Goal: Information Seeking & Learning: Understand process/instructions

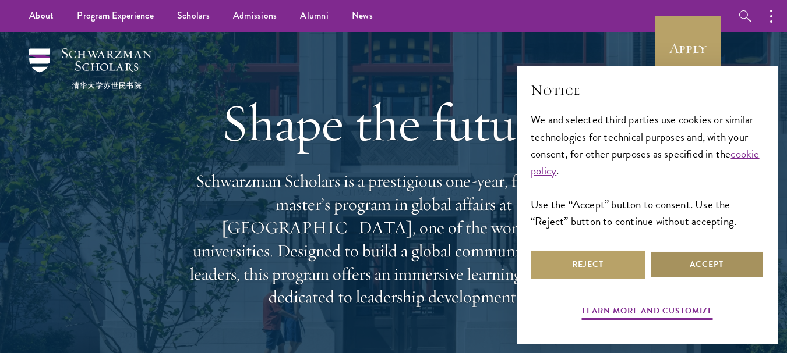
click at [715, 266] on button "Accept" at bounding box center [706, 265] width 114 height 28
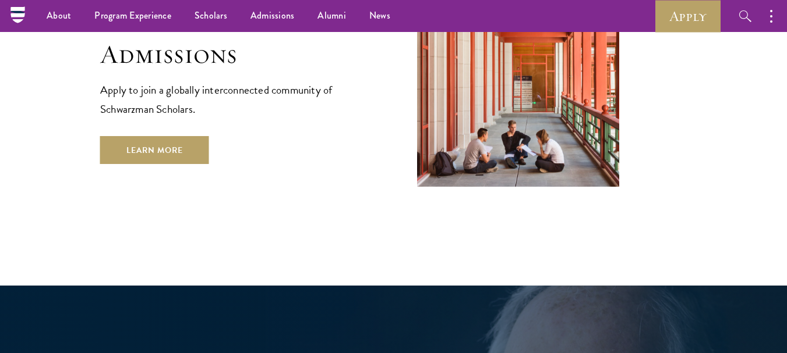
scroll to position [1805, 0]
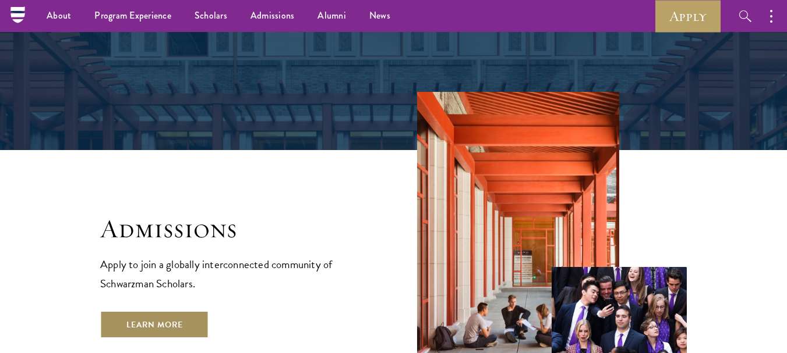
click at [160, 311] on link "Learn More" at bounding box center [154, 325] width 109 height 28
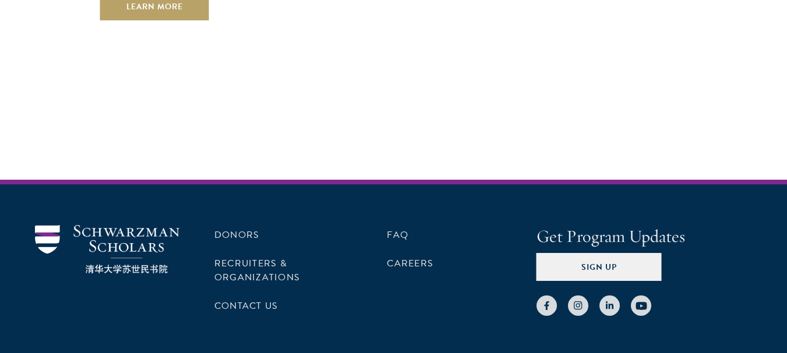
scroll to position [0, 0]
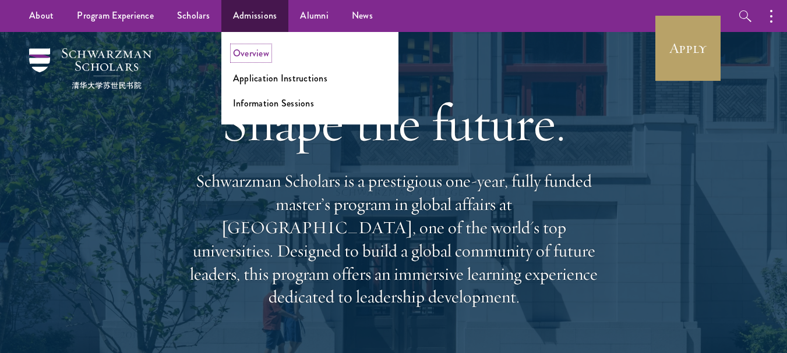
click at [243, 54] on link "Overview" at bounding box center [251, 53] width 36 height 13
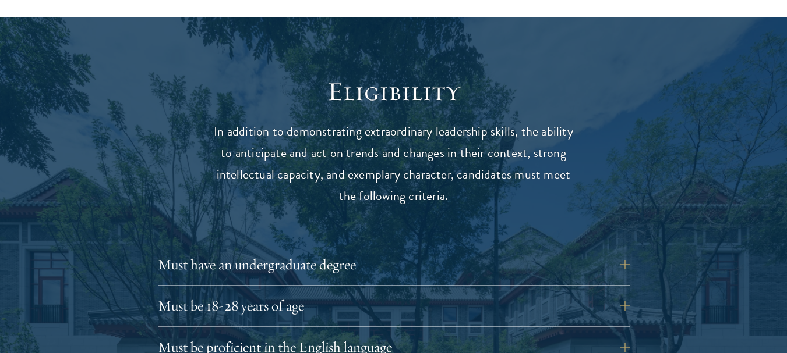
scroll to position [1572, 0]
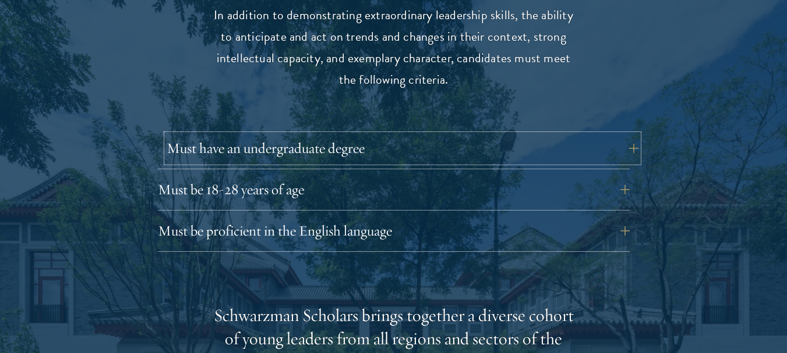
click at [338, 134] on button "Must have an undergraduate degree" at bounding box center [403, 148] width 472 height 28
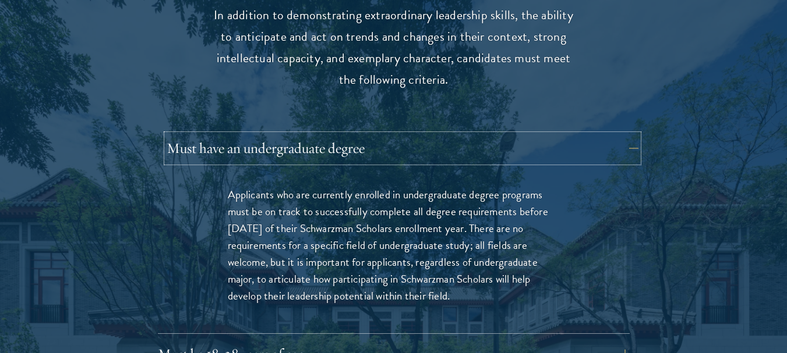
click at [338, 134] on button "Must have an undergraduate degree" at bounding box center [403, 148] width 472 height 28
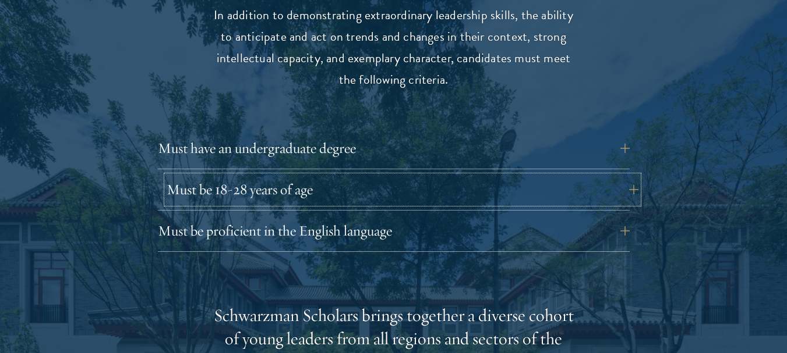
click at [344, 176] on button "Must be 18-28 years of age" at bounding box center [403, 190] width 472 height 28
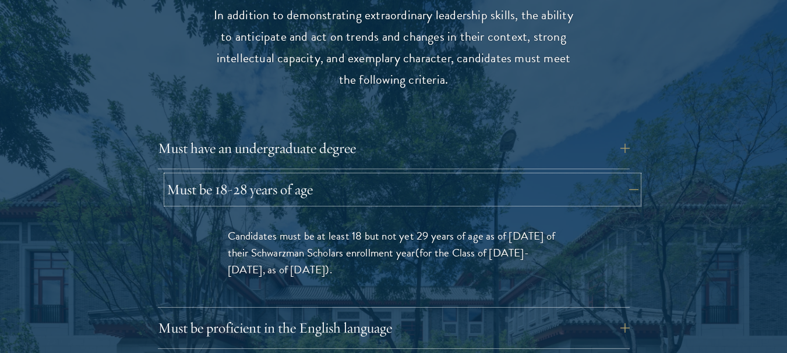
click at [344, 176] on button "Must be 18-28 years of age" at bounding box center [403, 190] width 472 height 28
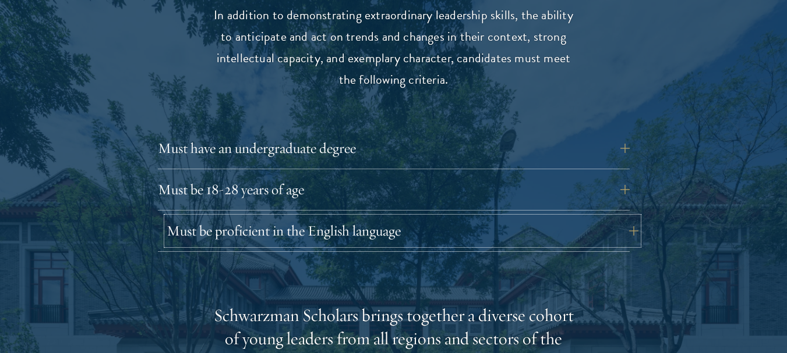
click at [345, 217] on button "Must be proficient in the English language" at bounding box center [403, 231] width 472 height 28
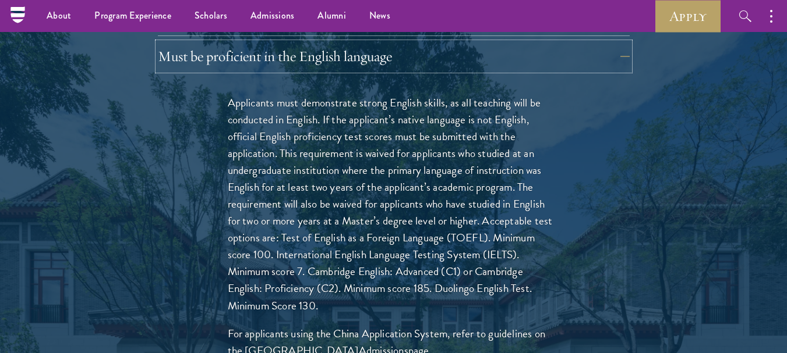
scroll to position [1689, 0]
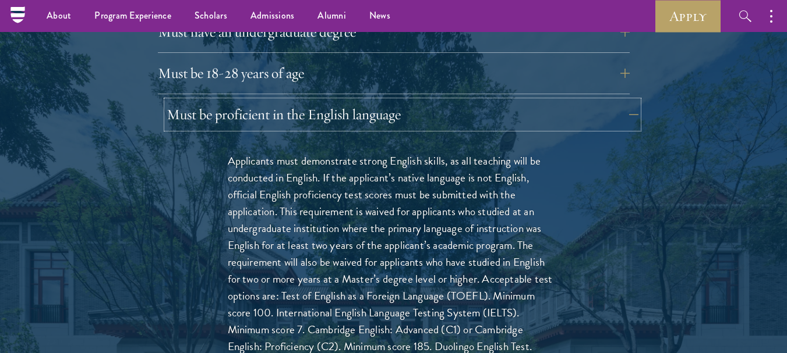
click at [339, 101] on button "Must be proficient in the English language" at bounding box center [403, 115] width 472 height 28
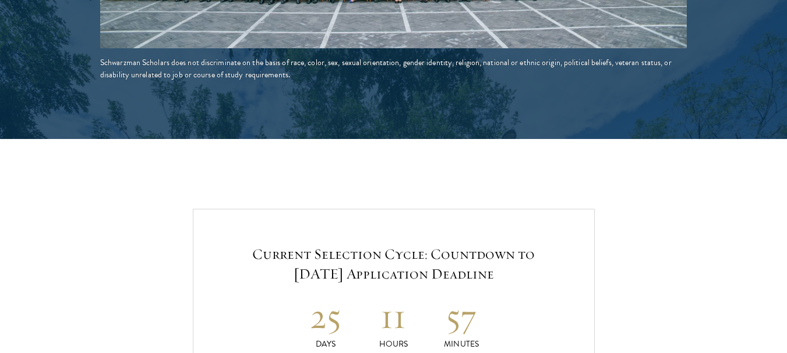
scroll to position [2678, 0]
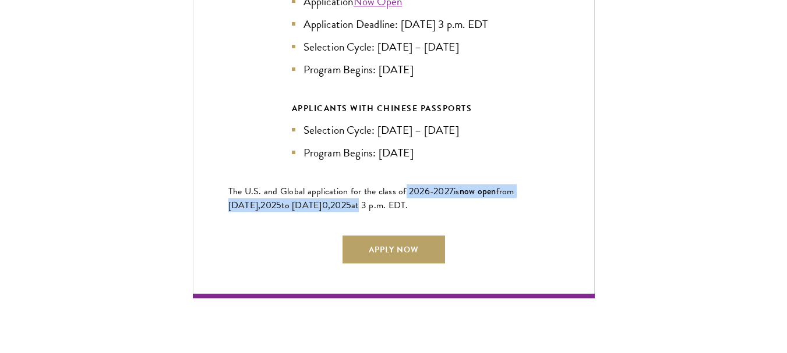
drag, startPoint x: 403, startPoint y: 186, endPoint x: 345, endPoint y: 200, distance: 59.9
click at [345, 200] on p "The U.S. and Global application for the class of 202 6 -202 7 is now open from …" at bounding box center [393, 199] width 331 height 28
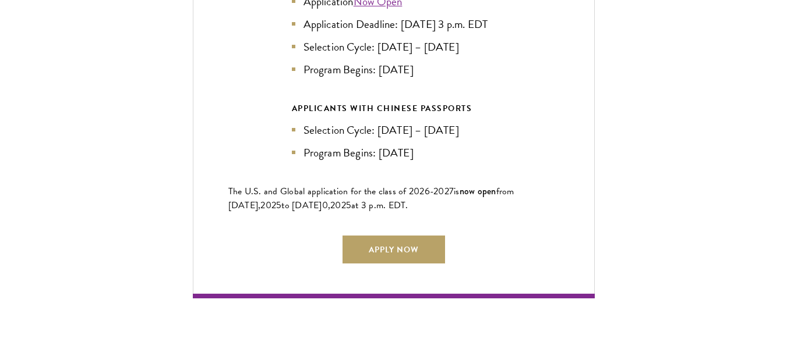
click at [452, 209] on div "Current Selection Cycle: Countdown to September 10, 2025 Application Deadline 2…" at bounding box center [394, 50] width 402 height 495
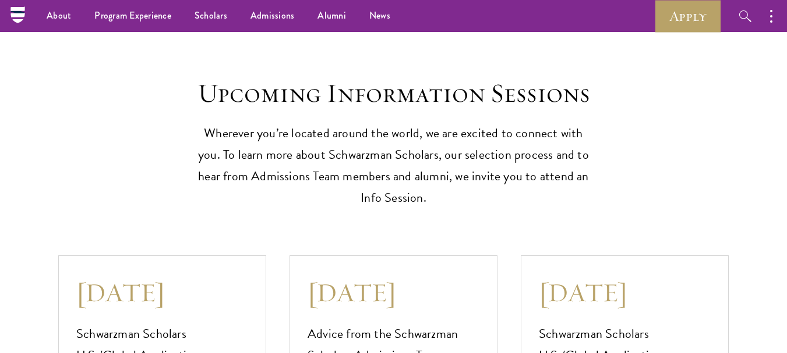
scroll to position [2853, 0]
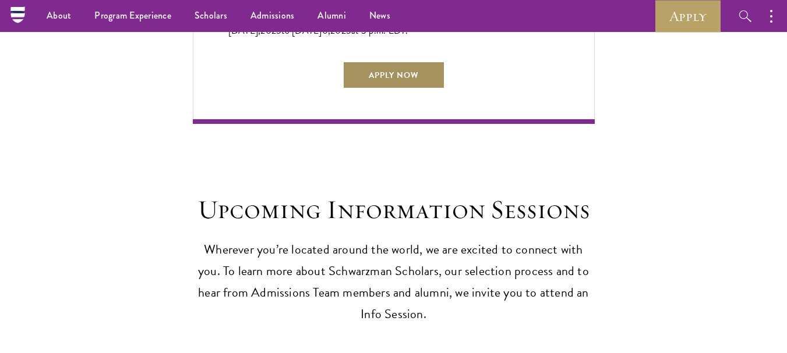
click at [392, 76] on link "Apply Now" at bounding box center [393, 75] width 102 height 28
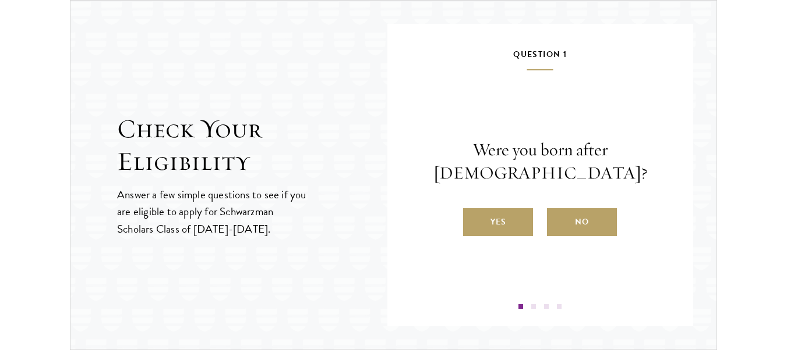
scroll to position [1231, 0]
click at [497, 229] on label "Yes" at bounding box center [498, 222] width 70 height 28
click at [473, 220] on input "Yes" at bounding box center [468, 215] width 10 height 10
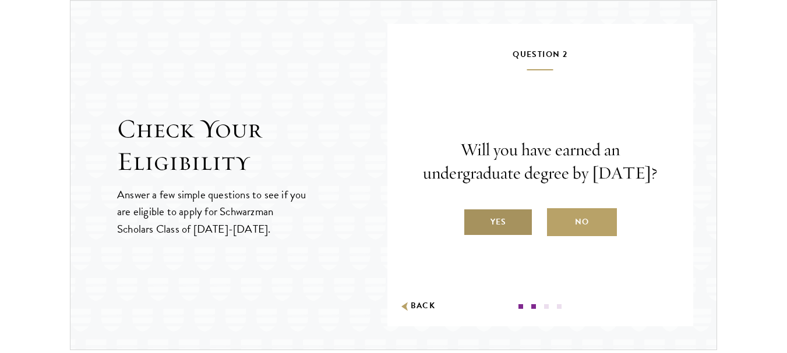
click at [498, 234] on label "Yes" at bounding box center [498, 222] width 70 height 28
click at [473, 220] on input "Yes" at bounding box center [468, 215] width 10 height 10
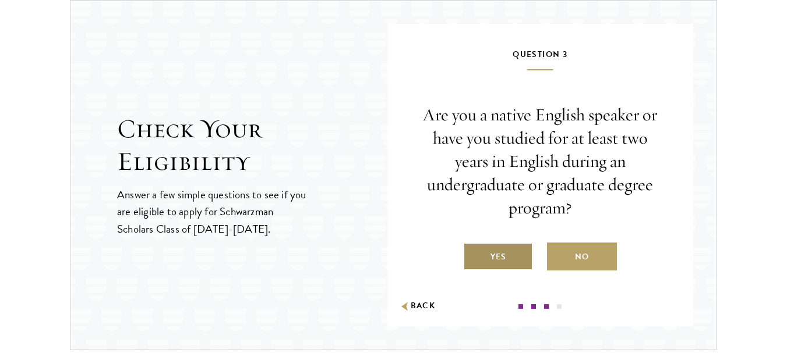
click at [507, 251] on label "Yes" at bounding box center [498, 257] width 70 height 28
click at [473, 251] on input "Yes" at bounding box center [468, 250] width 10 height 10
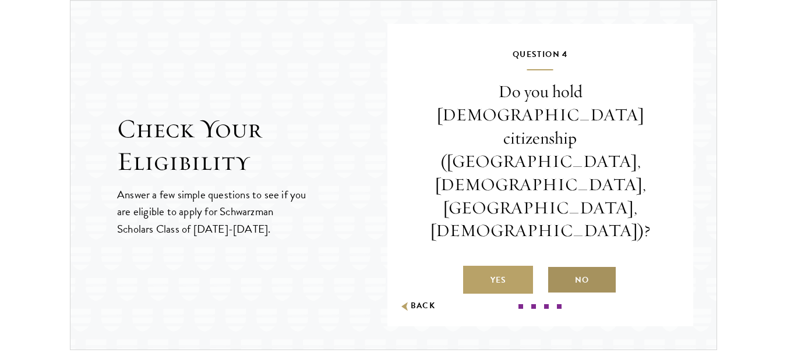
click at [592, 266] on label "No" at bounding box center [582, 280] width 70 height 28
click at [557, 268] on input "No" at bounding box center [552, 273] width 10 height 10
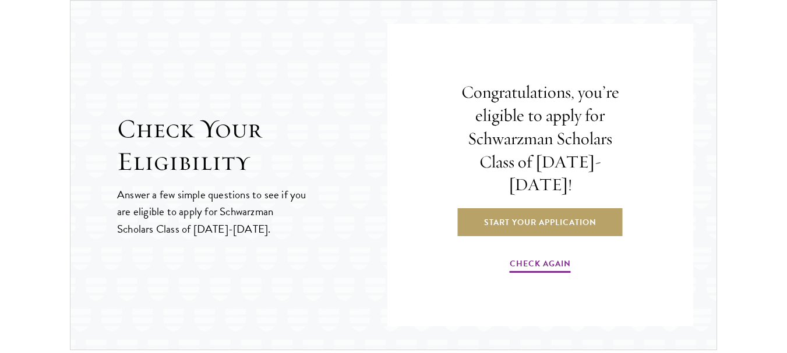
scroll to position [1289, 0]
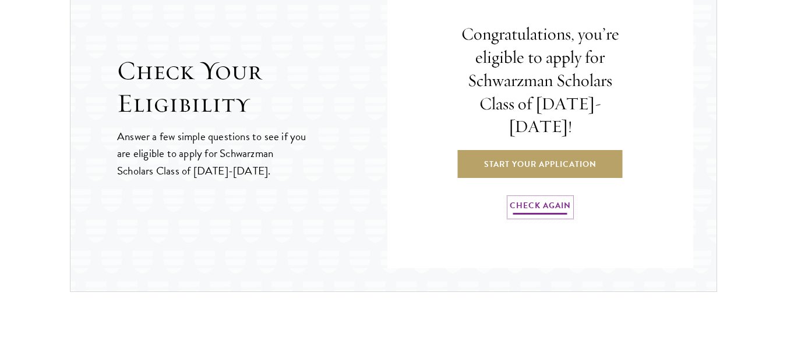
click at [554, 199] on link "Check Again" at bounding box center [539, 208] width 61 height 18
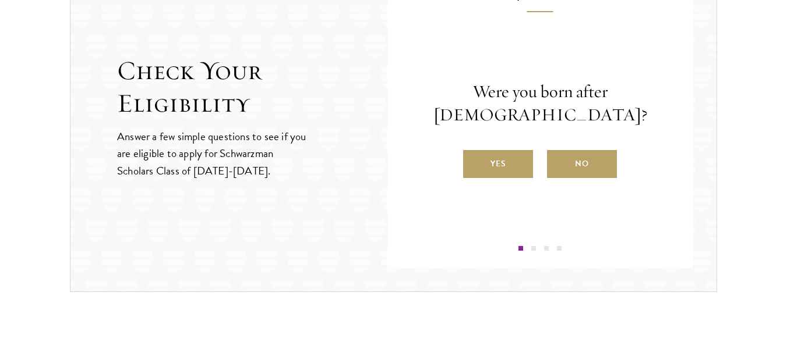
click at [508, 149] on div "Were you born after August 1, 1997? Yes No" at bounding box center [540, 129] width 236 height 98
click at [508, 160] on label "Yes" at bounding box center [498, 164] width 70 height 28
click at [473, 160] on input "Yes" at bounding box center [468, 156] width 10 height 10
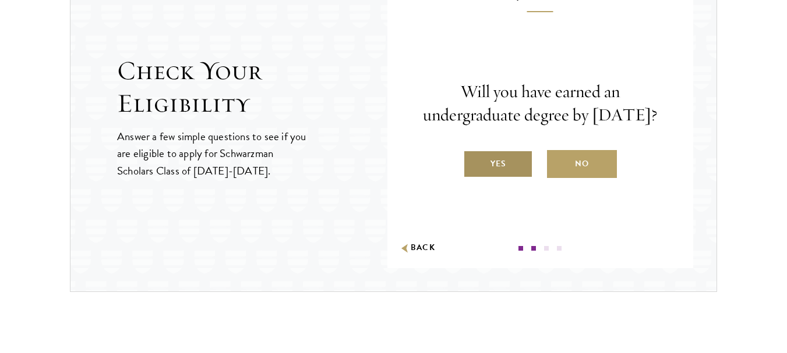
click at [500, 173] on label "Yes" at bounding box center [498, 164] width 70 height 28
click at [473, 162] on input "Yes" at bounding box center [468, 156] width 10 height 10
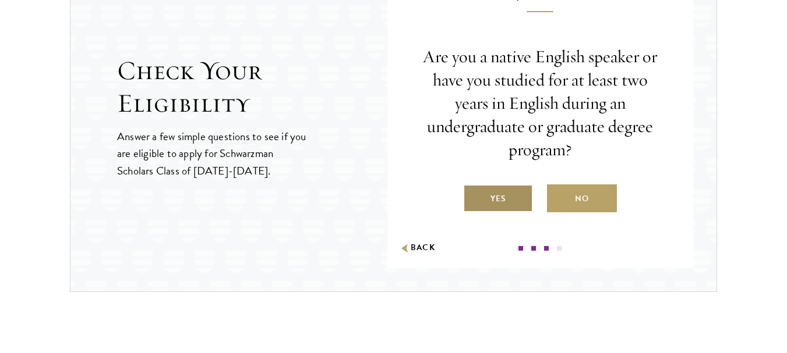
click at [509, 195] on label "Yes" at bounding box center [498, 199] width 70 height 28
click at [473, 195] on input "Yes" at bounding box center [468, 191] width 10 height 10
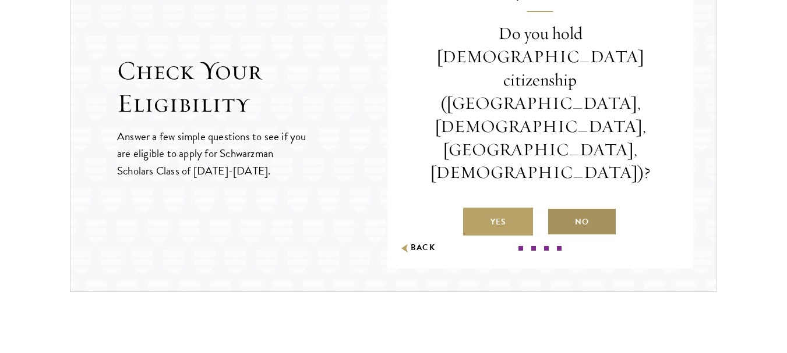
click at [596, 208] on label "No" at bounding box center [582, 222] width 70 height 28
click at [557, 210] on input "No" at bounding box center [552, 215] width 10 height 10
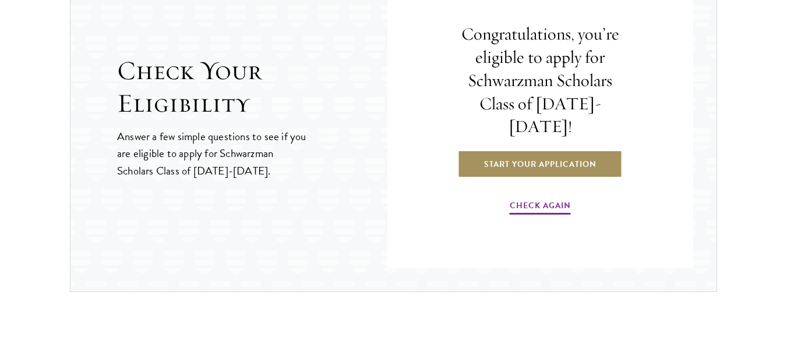
click at [535, 154] on link "Start Your Application" at bounding box center [540, 164] width 165 height 28
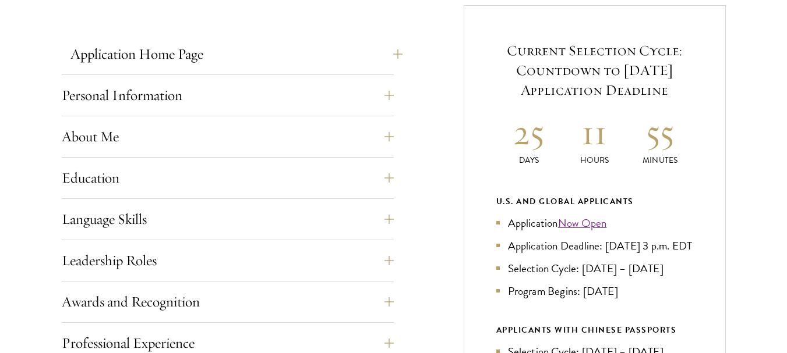
scroll to position [524, 0]
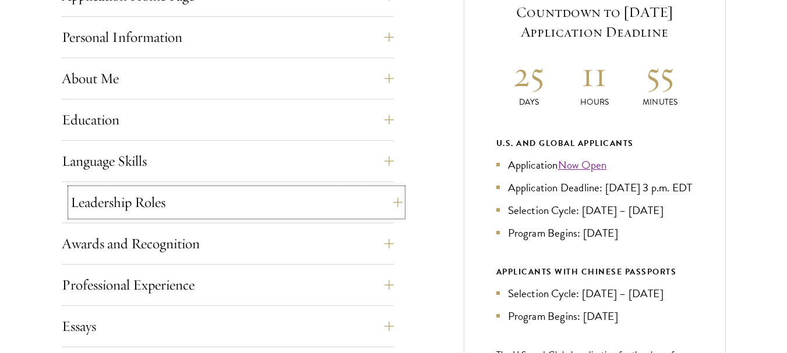
click at [397, 205] on button "Leadership Roles" at bounding box center [236, 203] width 332 height 28
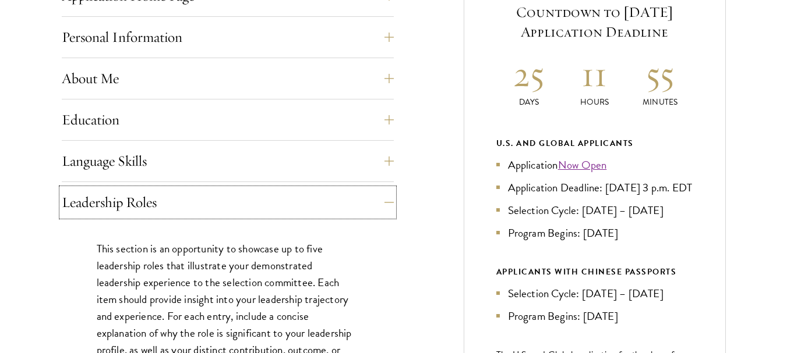
scroll to position [640, 0]
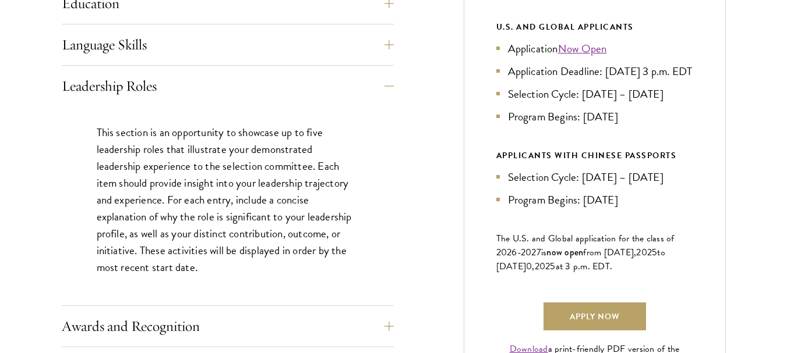
drag, startPoint x: 585, startPoint y: 137, endPoint x: 629, endPoint y: 138, distance: 44.3
click at [629, 125] on li "Program Begins: Aug 2026" at bounding box center [594, 116] width 197 height 17
click at [756, 154] on div "Start the Process Take the first step toward joining a global community that wi…" at bounding box center [393, 208] width 787 height 1021
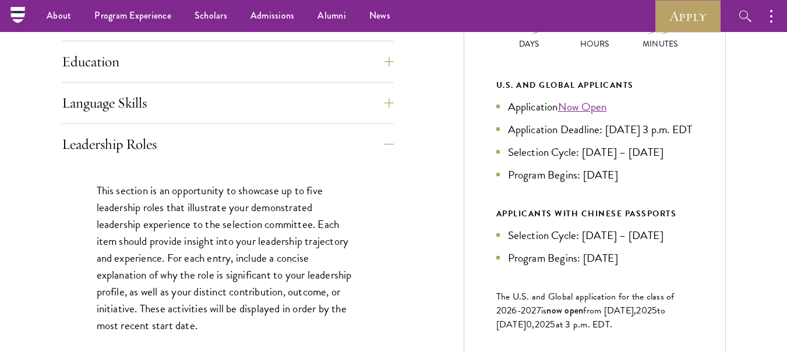
scroll to position [524, 0]
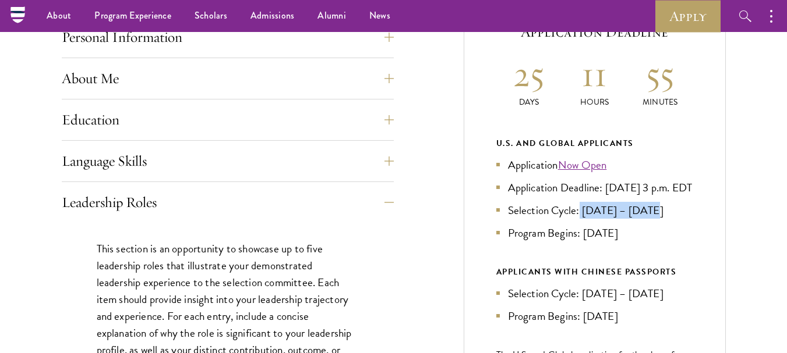
drag, startPoint x: 580, startPoint y: 232, endPoint x: 665, endPoint y: 230, distance: 85.0
click at [665, 219] on li "Selection Cycle: Oct – Nov 2025" at bounding box center [594, 210] width 197 height 17
drag, startPoint x: 585, startPoint y: 253, endPoint x: 635, endPoint y: 254, distance: 50.1
click at [635, 242] on li "Program Begins: Aug 2026" at bounding box center [594, 233] width 197 height 17
click at [725, 249] on div "Start the Process Take the first step toward joining a global community that wi…" at bounding box center [393, 325] width 787 height 1021
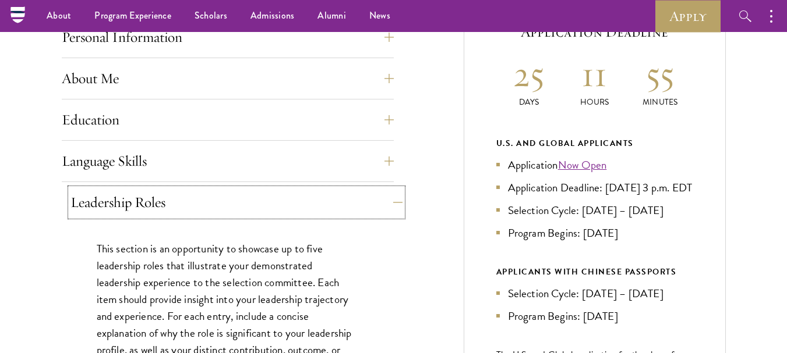
click at [385, 197] on button "Leadership Roles" at bounding box center [236, 203] width 332 height 28
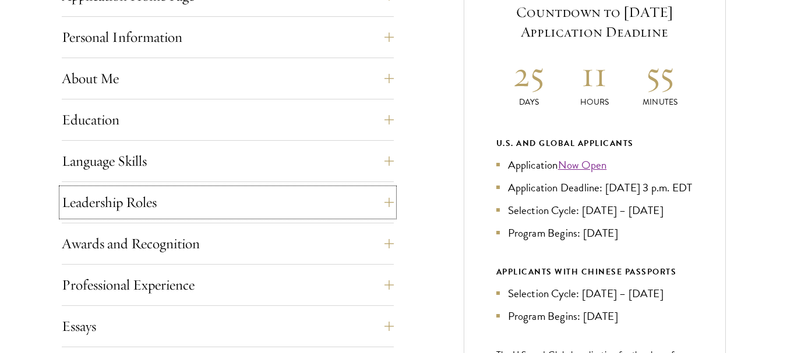
scroll to position [582, 0]
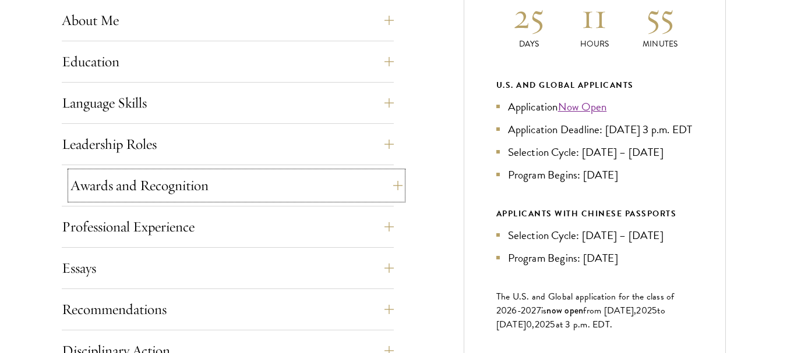
click at [388, 182] on button "Awards and Recognition" at bounding box center [236, 186] width 332 height 28
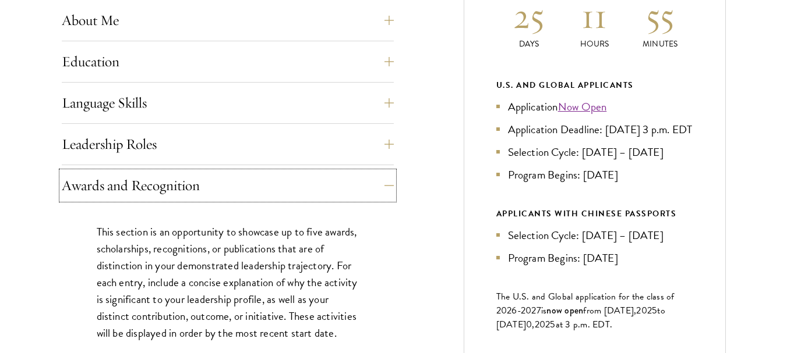
scroll to position [699, 0]
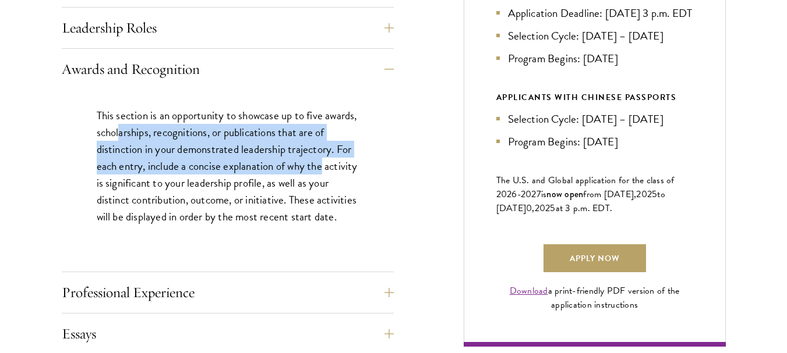
drag, startPoint x: 282, startPoint y: 132, endPoint x: 354, endPoint y: 170, distance: 81.0
click at [354, 170] on p "This section is an opportunity to showcase up to five awards, scholarships, rec…" at bounding box center [228, 166] width 262 height 118
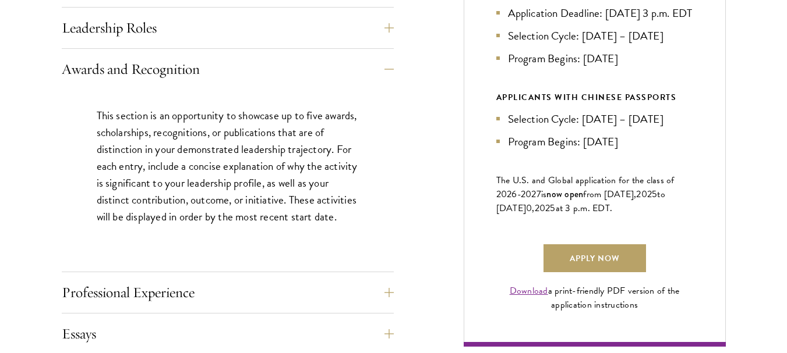
click at [351, 194] on p "This section is an opportunity to showcase up to five awards, scholarships, rec…" at bounding box center [228, 166] width 262 height 118
click at [316, 66] on button "Awards and Recognition" at bounding box center [236, 69] width 332 height 28
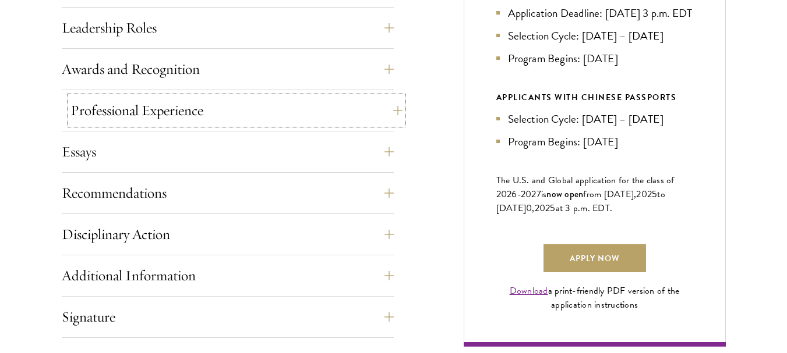
click at [288, 114] on button "Professional Experience" at bounding box center [236, 111] width 332 height 28
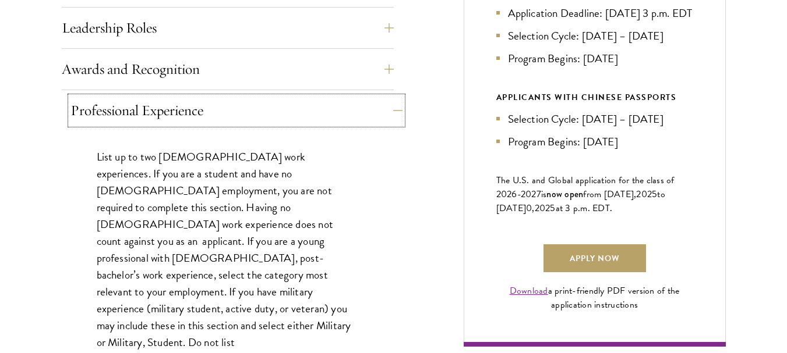
click at [288, 114] on button "Professional Experience" at bounding box center [236, 111] width 332 height 28
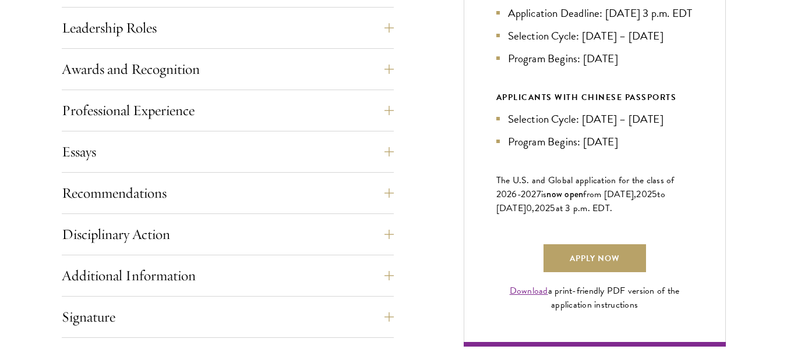
click at [256, 170] on div "Essays Each applicant is required to provide two essays and two short answer re…" at bounding box center [228, 155] width 332 height 35
click at [267, 151] on button "Essays" at bounding box center [236, 152] width 332 height 28
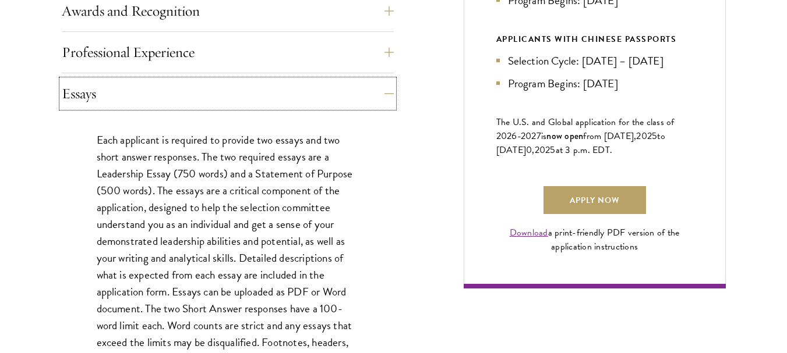
scroll to position [815, 0]
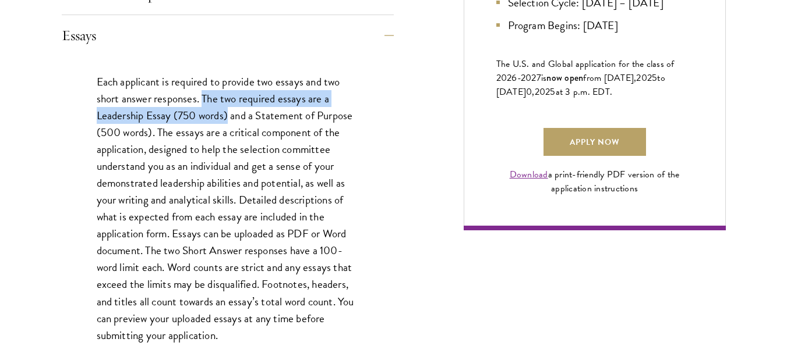
drag, startPoint x: 201, startPoint y: 100, endPoint x: 228, endPoint y: 117, distance: 31.5
click at [228, 117] on p "Each applicant is required to provide two essays and two short answer responses…" at bounding box center [228, 208] width 262 height 271
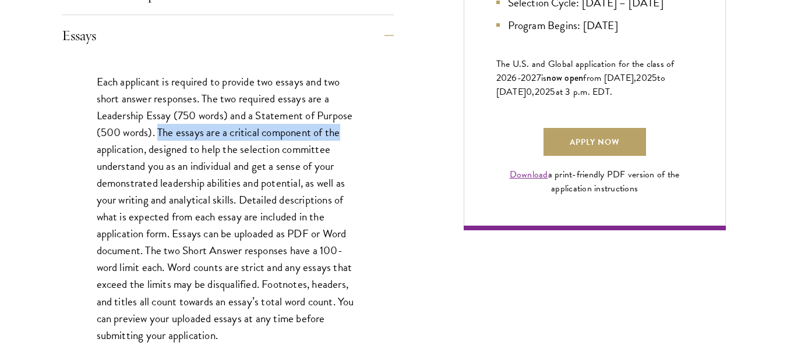
drag, startPoint x: 157, startPoint y: 135, endPoint x: 340, endPoint y: 132, distance: 183.4
click at [340, 132] on p "Each applicant is required to provide two essays and two short answer responses…" at bounding box center [228, 208] width 262 height 271
click at [291, 171] on p "Each applicant is required to provide two essays and two short answer responses…" at bounding box center [228, 208] width 262 height 271
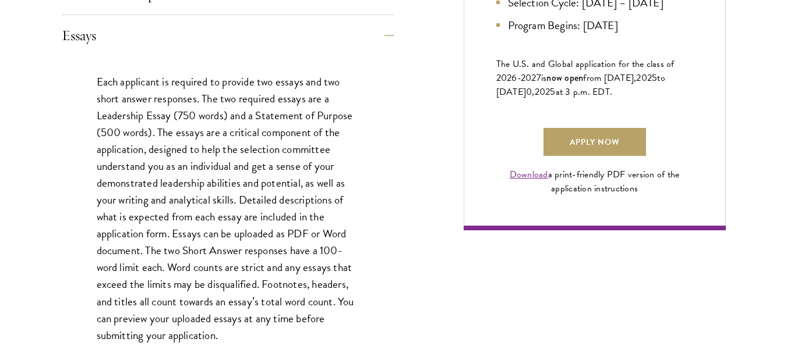
scroll to position [757, 0]
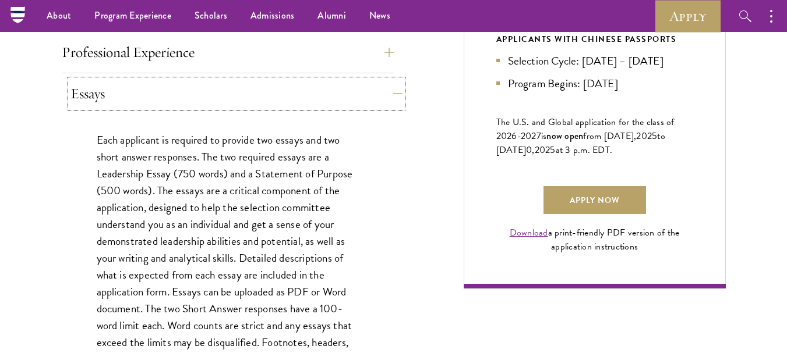
click at [325, 102] on button "Essays" at bounding box center [236, 94] width 332 height 28
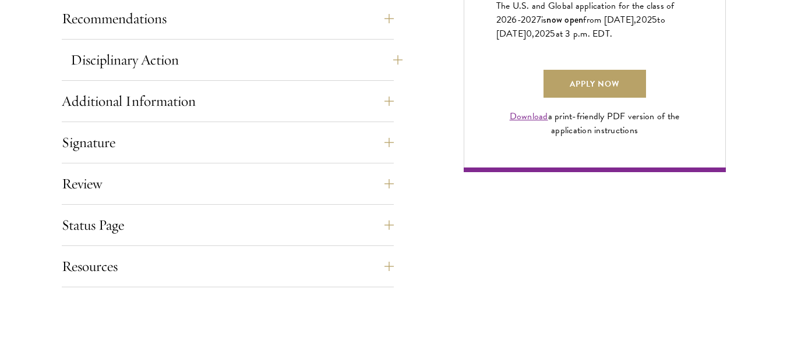
scroll to position [932, 0]
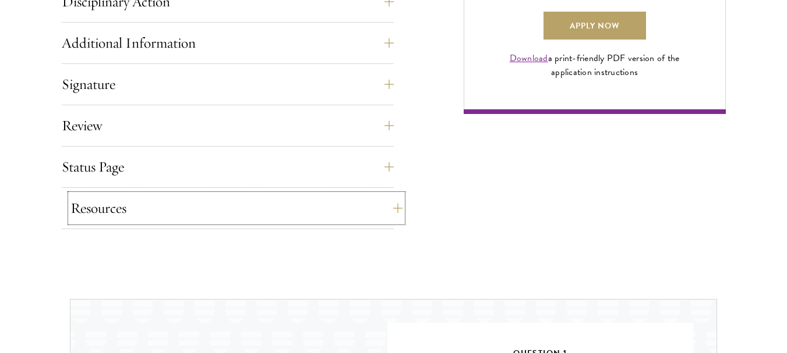
click at [261, 210] on button "Resources" at bounding box center [236, 208] width 332 height 28
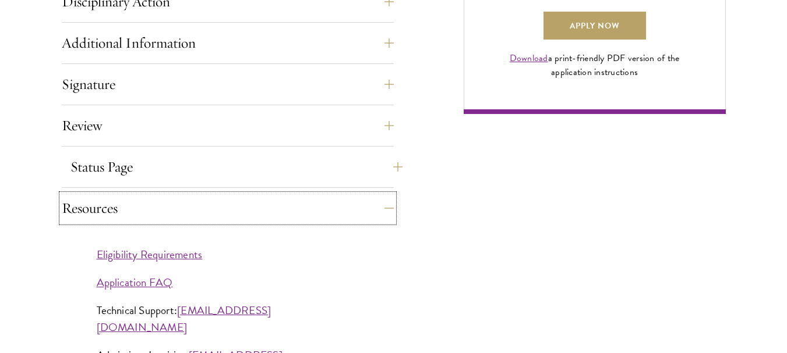
scroll to position [990, 0]
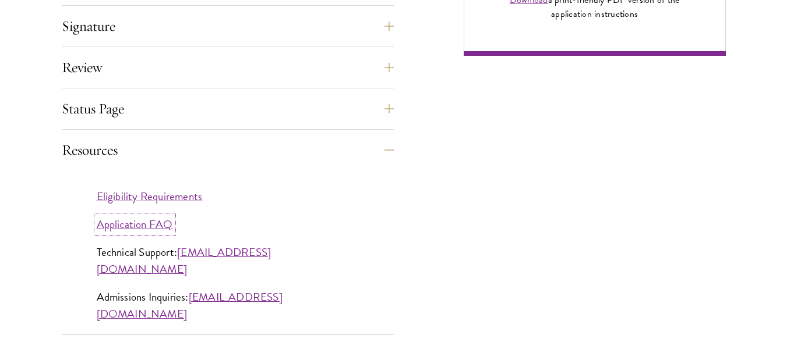
click at [146, 221] on link "Application FAQ" at bounding box center [135, 224] width 76 height 17
